Goal: Check status: Check status

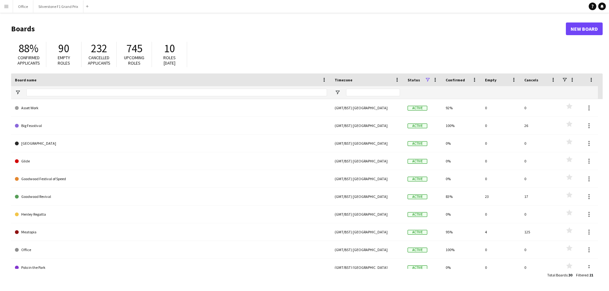
click at [4, 5] on app-icon "Menu" at bounding box center [6, 6] width 5 height 5
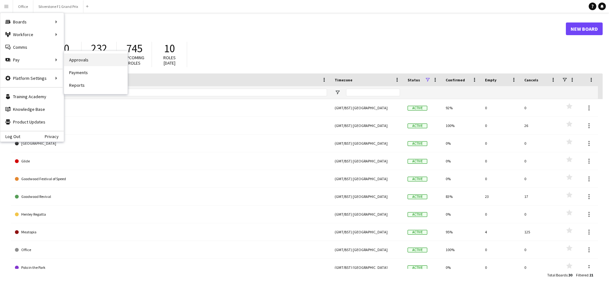
click at [81, 62] on link "Approvals" at bounding box center [95, 60] width 63 height 13
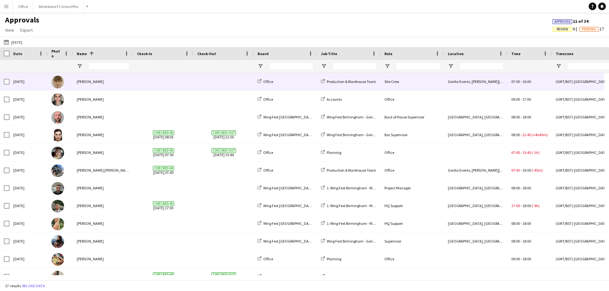
click at [63, 79] on img at bounding box center [57, 82] width 13 height 13
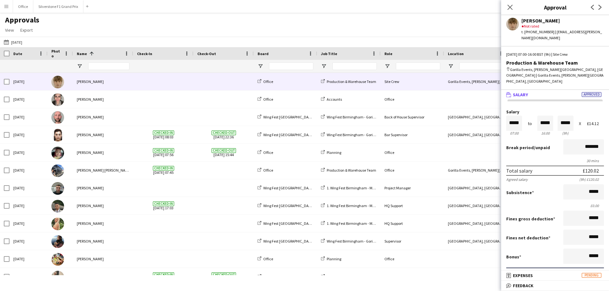
click at [511, 24] on app-user-avatar at bounding box center [512, 24] width 13 height 13
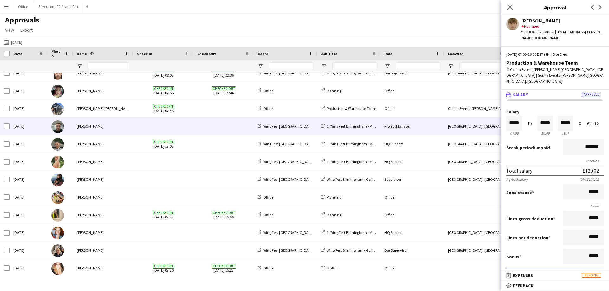
scroll to position [63, 0]
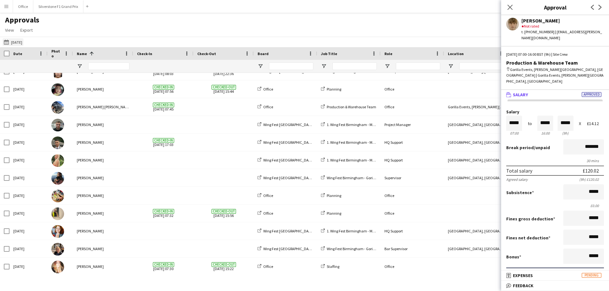
click at [23, 41] on button "[DATE] [DATE]" at bounding box center [13, 42] width 21 height 8
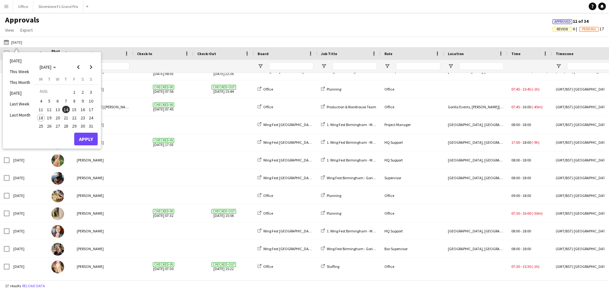
click at [74, 111] on span "15" at bounding box center [74, 110] width 8 height 8
click at [86, 140] on button "Apply" at bounding box center [85, 139] width 23 height 13
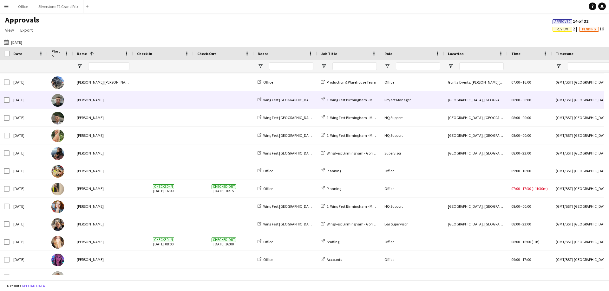
scroll to position [81, 0]
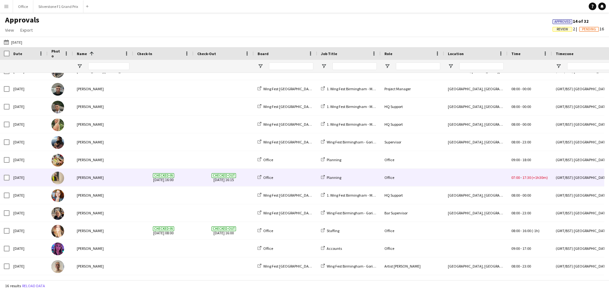
drag, startPoint x: 226, startPoint y: 181, endPoint x: 223, endPoint y: 183, distance: 3.8
click at [226, 181] on span "Checked-out [DATE] 16:15" at bounding box center [223, 177] width 53 height 17
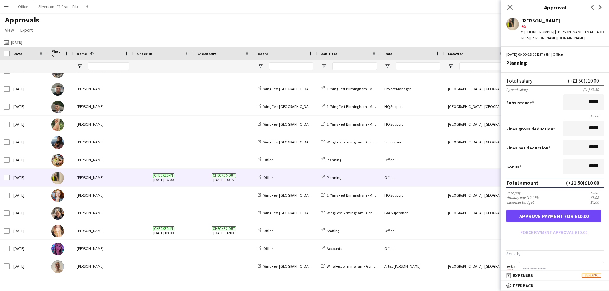
scroll to position [0, 0]
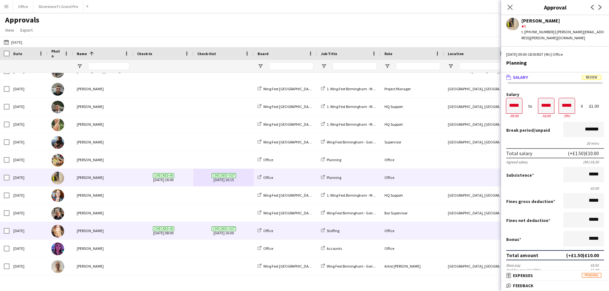
drag, startPoint x: 125, startPoint y: 229, endPoint x: 109, endPoint y: 230, distance: 16.2
click at [125, 229] on div "[PERSON_NAME]" at bounding box center [103, 230] width 60 height 17
